Goal: Find contact information: Find contact information

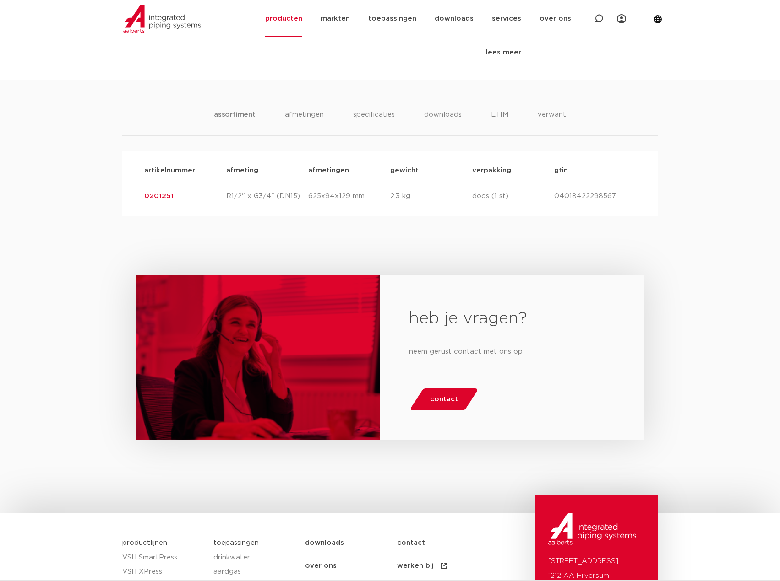
scroll to position [428, 0]
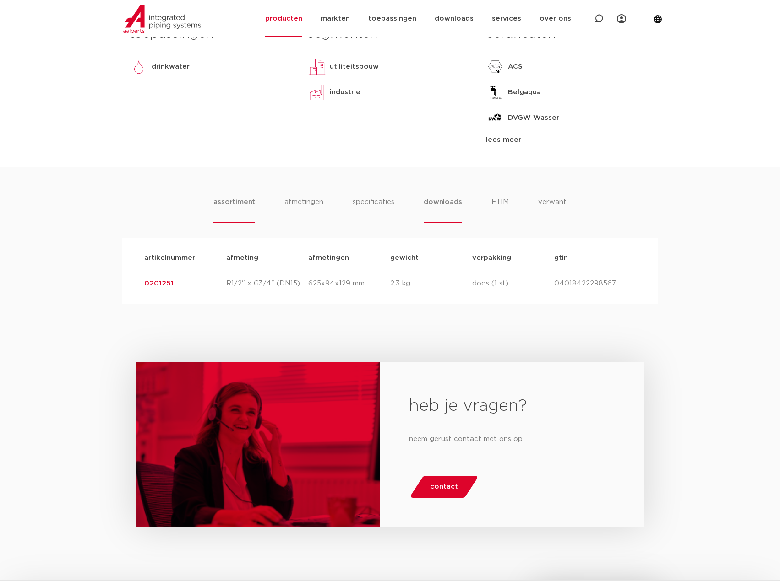
click at [458, 199] on li "downloads" at bounding box center [442, 210] width 38 height 26
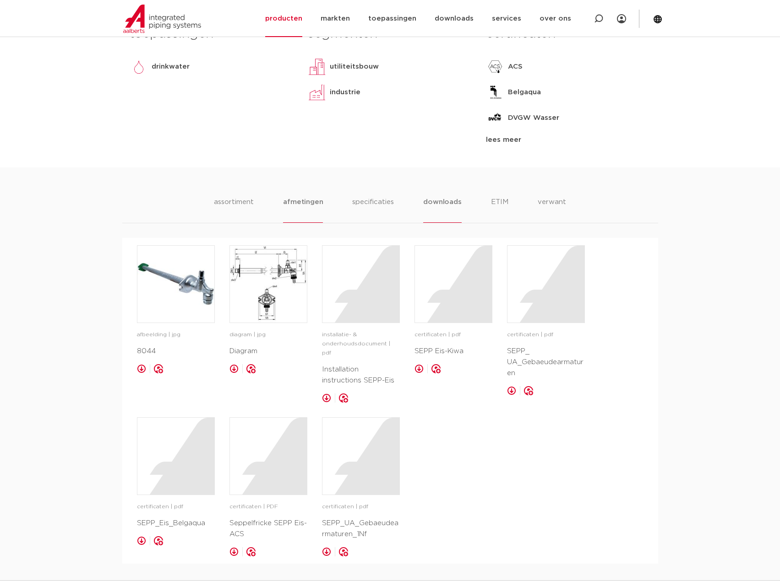
click at [305, 202] on li "afmetingen" at bounding box center [303, 210] width 40 height 26
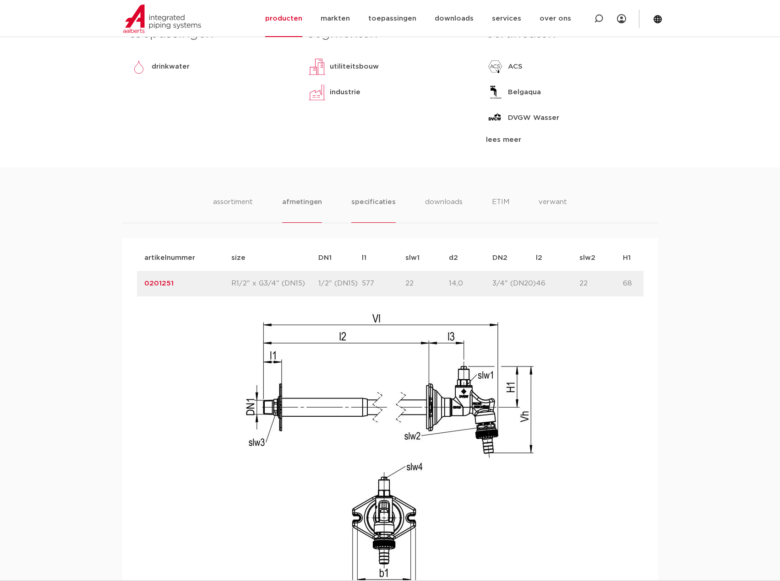
click at [382, 201] on li "specificaties" at bounding box center [373, 210] width 44 height 26
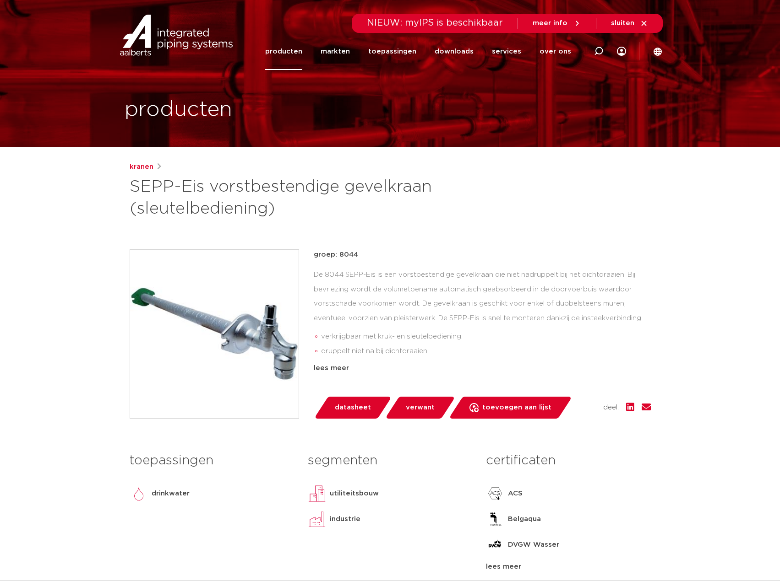
scroll to position [0, 0]
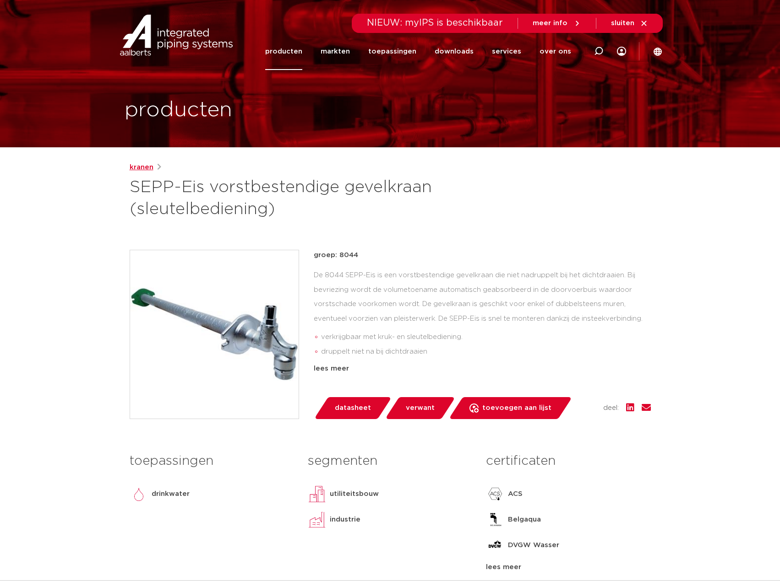
click at [142, 169] on link "kranen" at bounding box center [142, 167] width 24 height 11
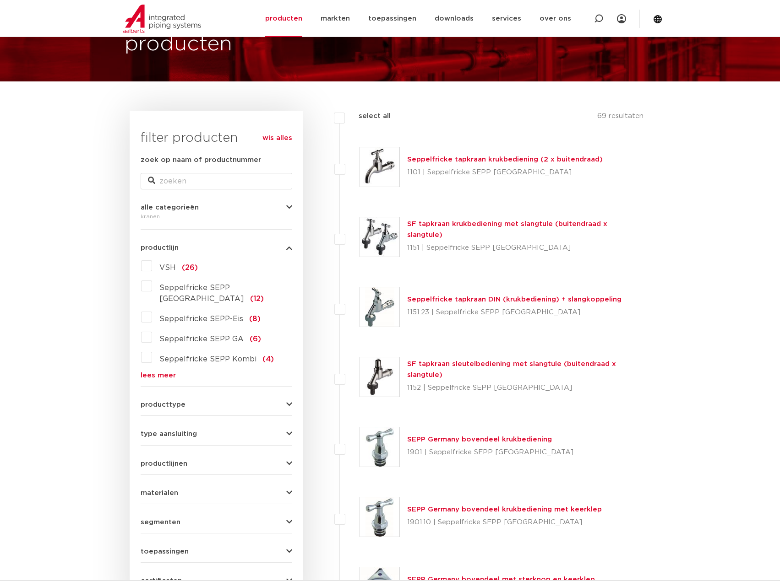
scroll to position [92, 0]
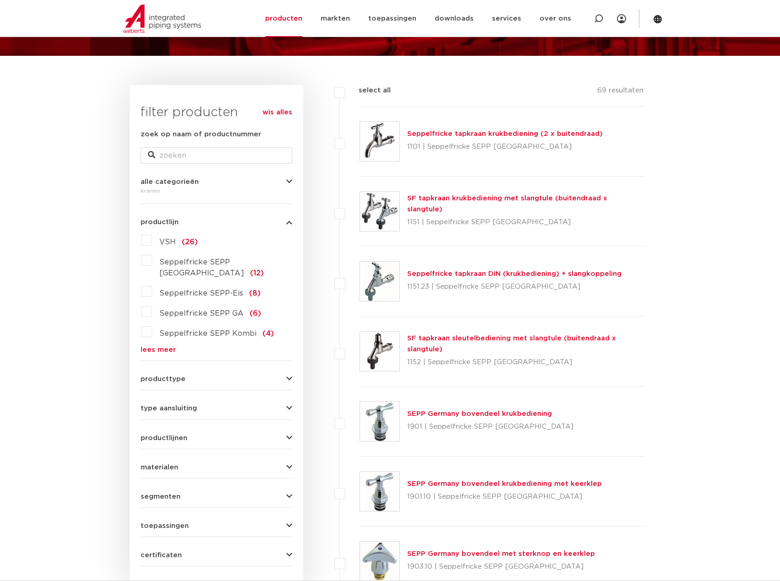
click at [152, 284] on label "Seppelfricke SEPP-Eis (8)" at bounding box center [206, 291] width 108 height 15
click at [0, 0] on input "Seppelfricke SEPP-Eis (8)" at bounding box center [0, 0] width 0 height 0
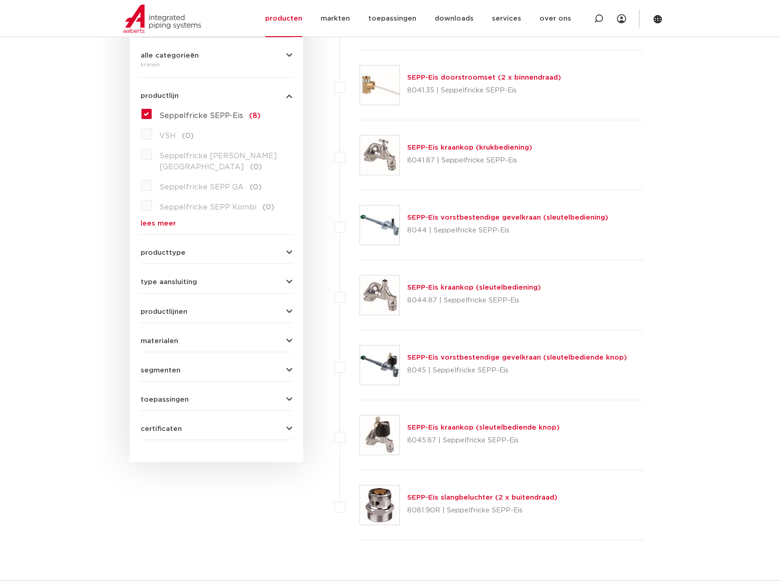
scroll to position [138, 0]
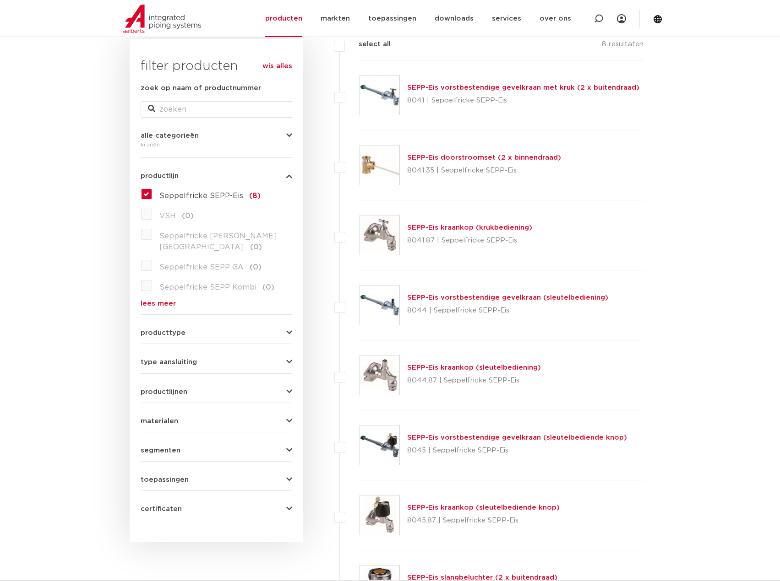
click at [441, 298] on link "SEPP-Eis vorstbestendige gevelkraan (sleutelbediening)" at bounding box center [507, 297] width 201 height 7
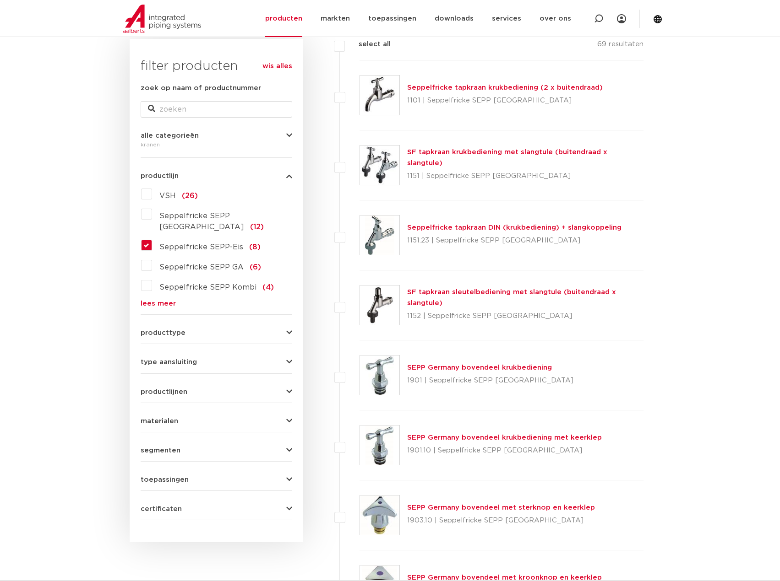
click at [152, 238] on label "Seppelfricke SEPP-Eis (8)" at bounding box center [206, 245] width 108 height 15
click at [0, 0] on input "Seppelfricke SEPP-Eis (8)" at bounding box center [0, 0] width 0 height 0
click at [152, 238] on label "Seppelfricke SEPP-Eis (8)" at bounding box center [206, 245] width 108 height 15
click at [0, 0] on input "Seppelfricke SEPP-Eis (8)" at bounding box center [0, 0] width 0 height 0
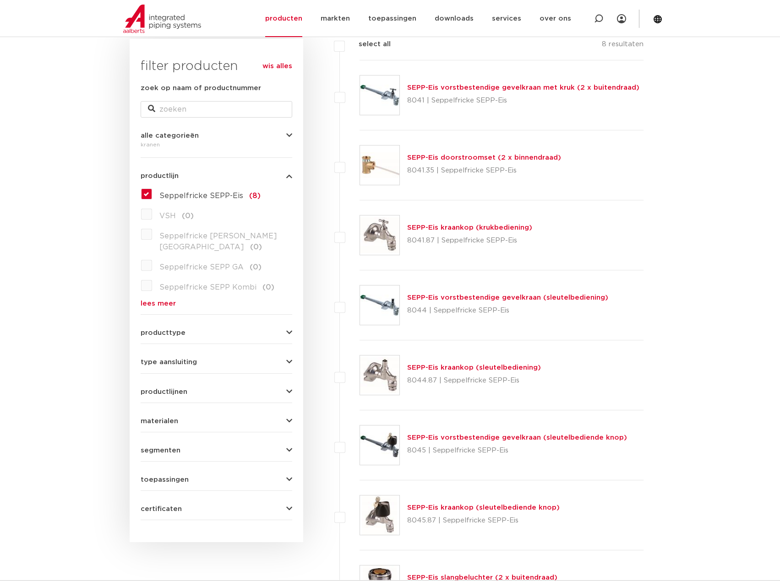
scroll to position [138, 0]
click at [556, 87] on link "SEPP-Eis vorstbestendige gevelkraan met kruk (2 x buitendraad)" at bounding box center [523, 87] width 232 height 7
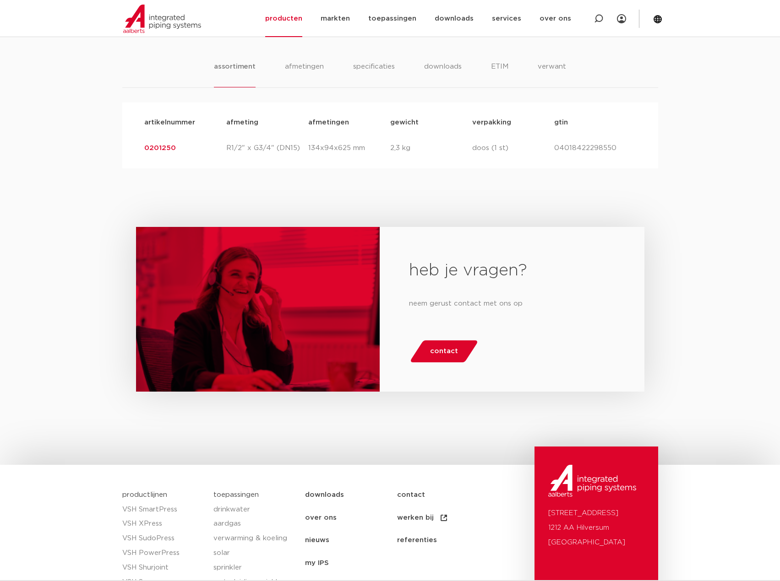
scroll to position [519, 0]
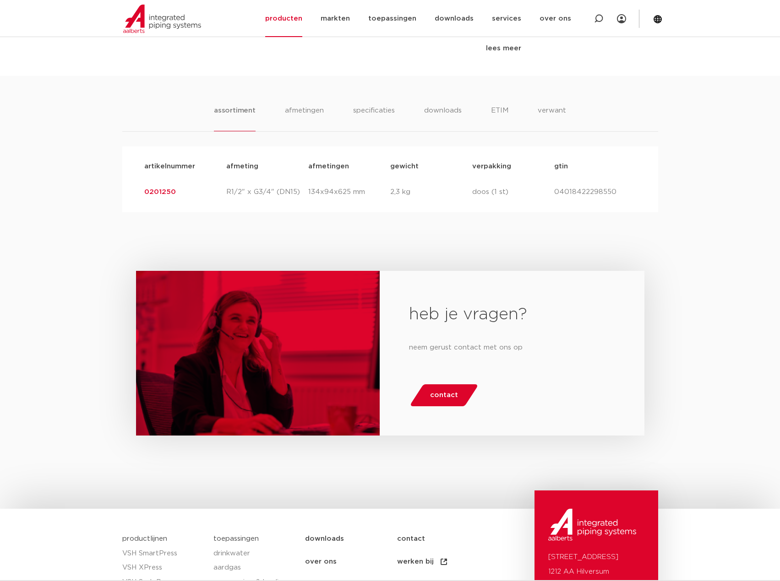
click at [450, 397] on span "contact" at bounding box center [444, 395] width 28 height 15
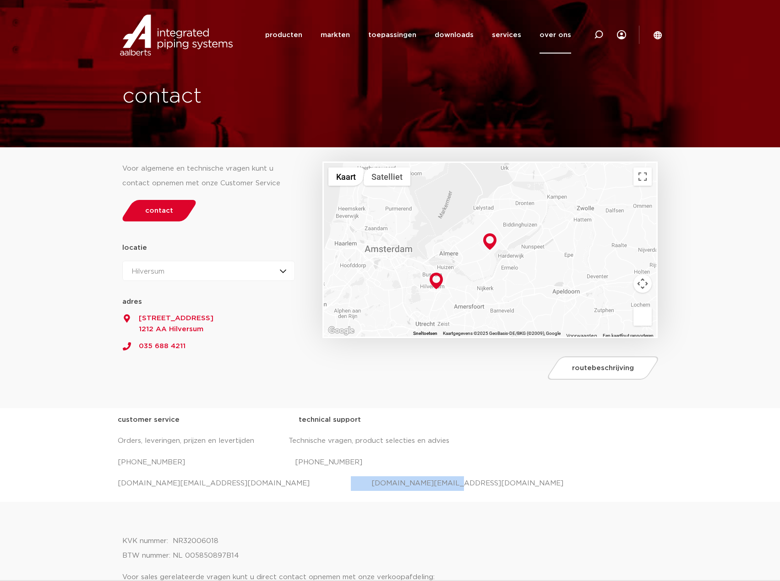
drag, startPoint x: 286, startPoint y: 483, endPoint x: 391, endPoint y: 486, distance: 104.9
click at [391, 486] on p "[DOMAIN_NAME][EMAIL_ADDRESS][DOMAIN_NAME] [DOMAIN_NAME][EMAIL_ADDRESS][DOMAIN_N…" at bounding box center [390, 483] width 545 height 15
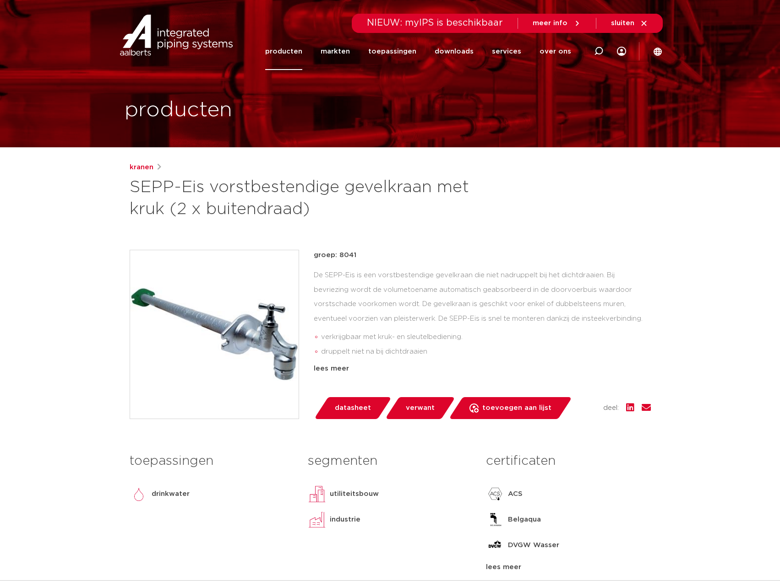
drag, startPoint x: 131, startPoint y: 185, endPoint x: 313, endPoint y: 207, distance: 183.4
click at [313, 207] on h1 "SEPP-Eis vorstbestendige gevelkraan met kruk (2 x buitendraad)" at bounding box center [302, 199] width 344 height 44
click at [236, 187] on h1 "SEPP-Eis vorstbestendige gevelkraan met kruk (2 x buitendraad)" at bounding box center [302, 199] width 344 height 44
